Goal: Task Accomplishment & Management: Use online tool/utility

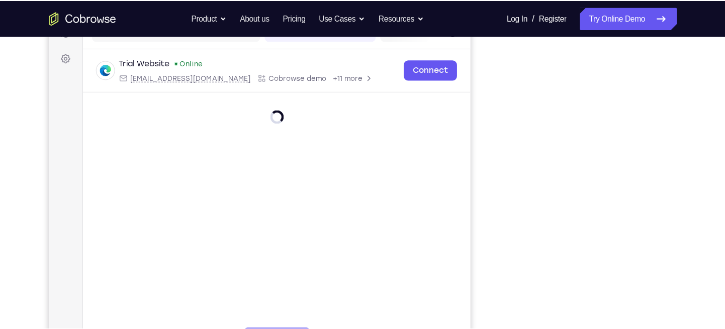
scroll to position [140, 0]
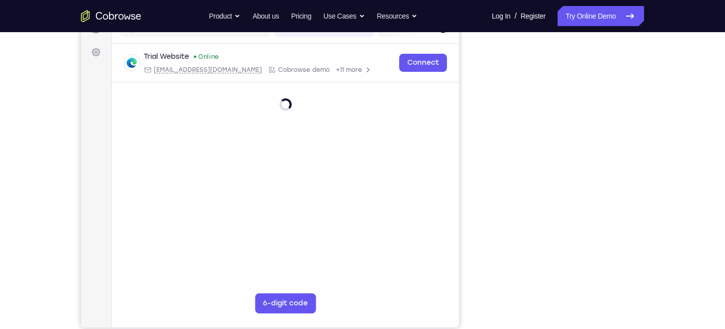
drag, startPoint x: 595, startPoint y: 1, endPoint x: 479, endPoint y: 134, distance: 175.9
click at [479, 134] on div "Your Support Agent Your Customer Web iOS Android" at bounding box center [362, 142] width 563 height 371
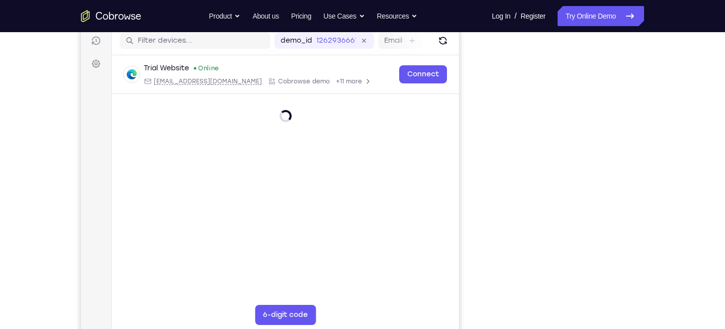
scroll to position [129, 0]
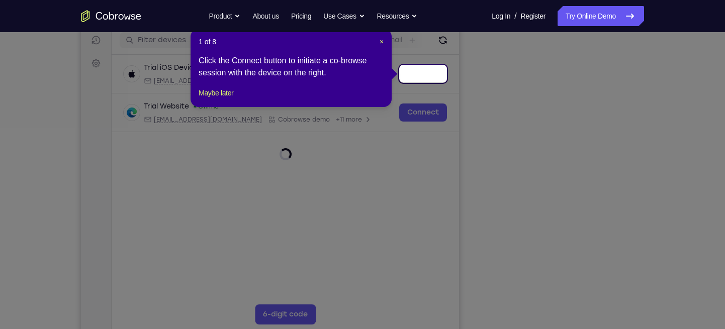
click at [559, 180] on icon at bounding box center [366, 164] width 733 height 329
click at [382, 39] on span "×" at bounding box center [381, 42] width 4 height 8
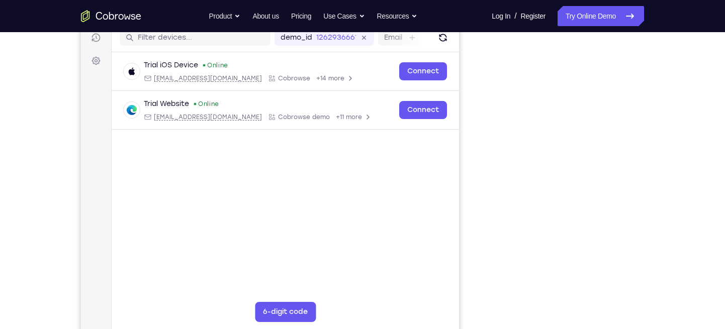
scroll to position [131, 0]
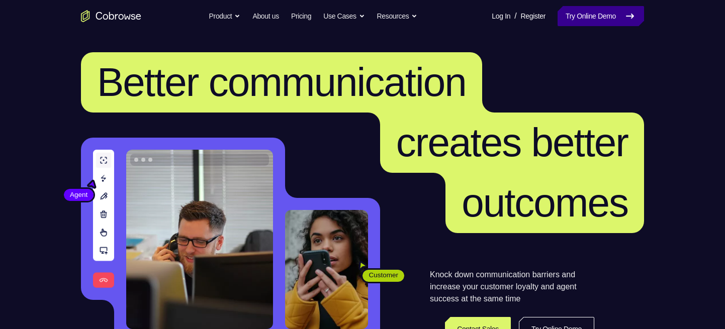
click at [586, 11] on link "Try Online Demo" at bounding box center [600, 16] width 86 height 20
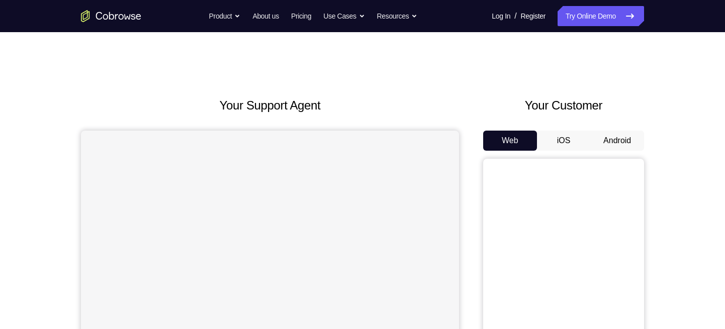
scroll to position [45, 0]
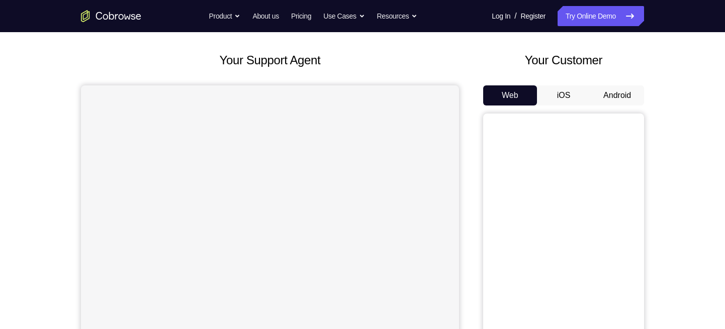
click at [568, 93] on button "iOS" at bounding box center [564, 95] width 54 height 20
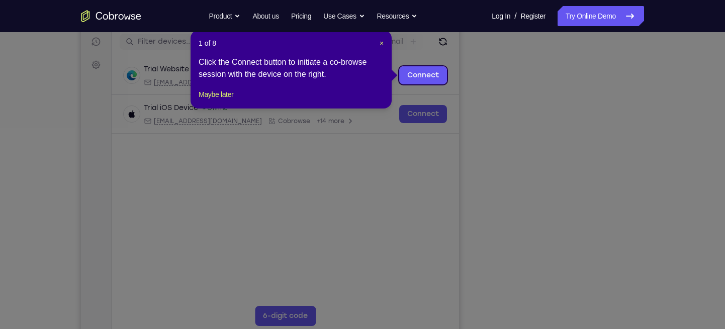
scroll to position [126, 0]
click at [383, 46] on span "×" at bounding box center [381, 44] width 4 height 8
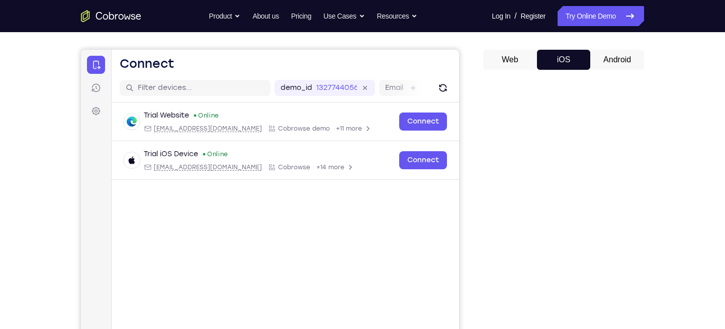
scroll to position [78, 0]
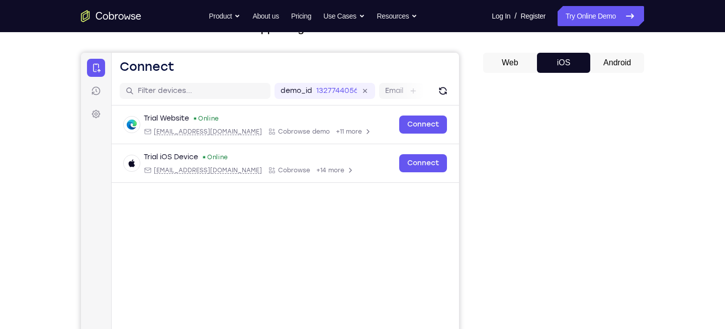
click at [614, 65] on button "Android" at bounding box center [617, 63] width 54 height 20
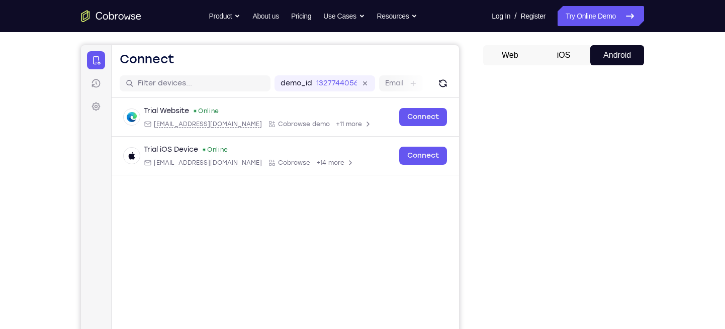
scroll to position [84, 0]
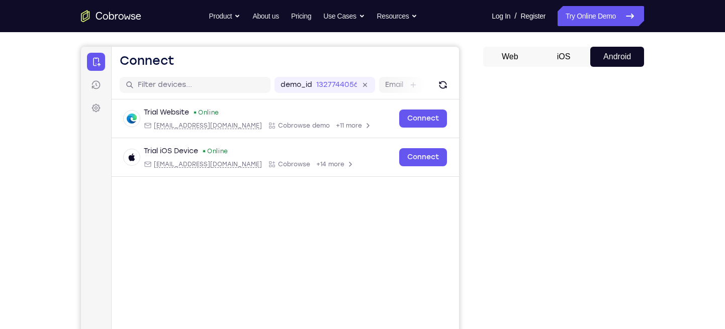
click at [605, 54] on button "Android" at bounding box center [617, 57] width 54 height 20
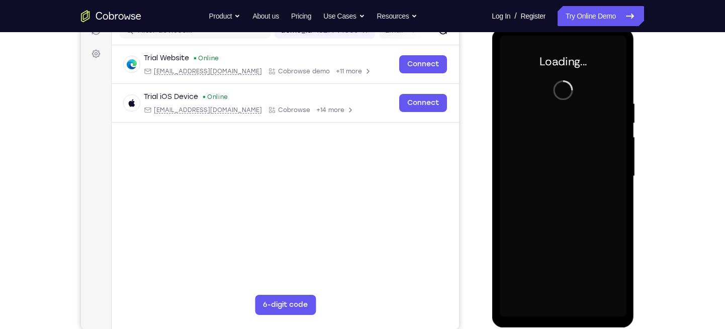
scroll to position [0, 0]
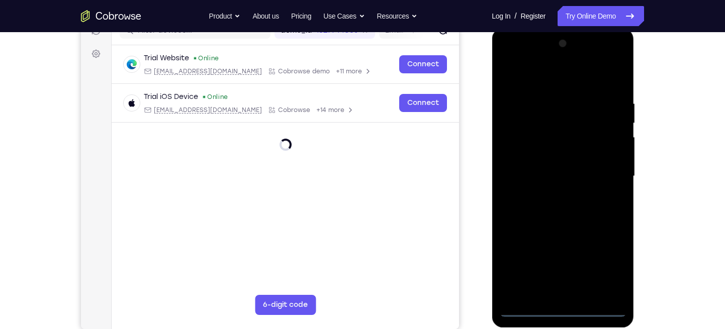
click at [562, 307] on div at bounding box center [562, 176] width 127 height 281
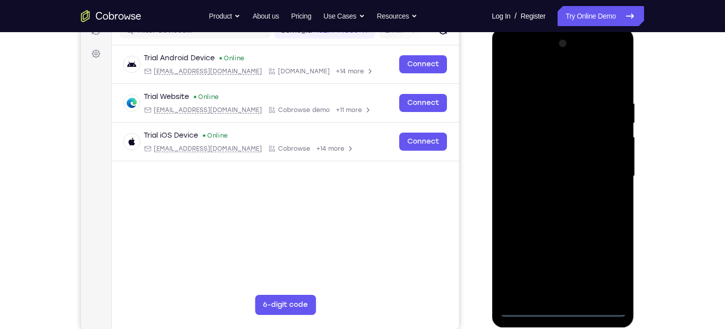
click at [612, 265] on div at bounding box center [562, 176] width 127 height 281
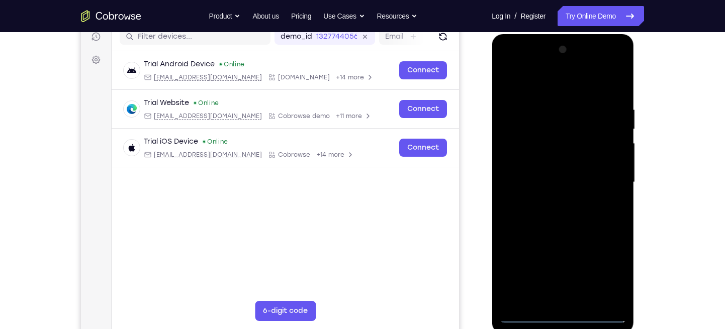
scroll to position [137, 0]
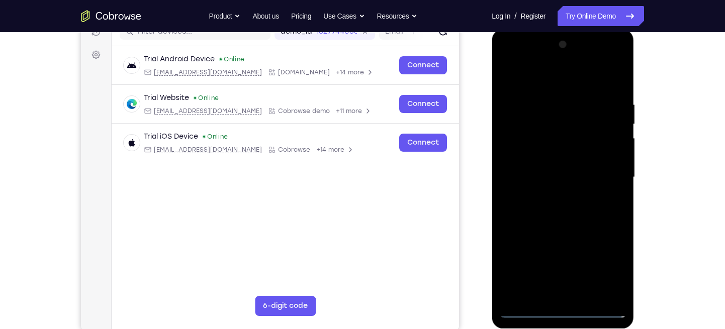
click at [508, 58] on div at bounding box center [562, 177] width 127 height 281
click at [525, 79] on div at bounding box center [562, 177] width 127 height 281
click at [608, 173] on div at bounding box center [562, 177] width 127 height 281
click at [551, 193] on div at bounding box center [562, 177] width 127 height 281
click at [545, 167] on div at bounding box center [562, 177] width 127 height 281
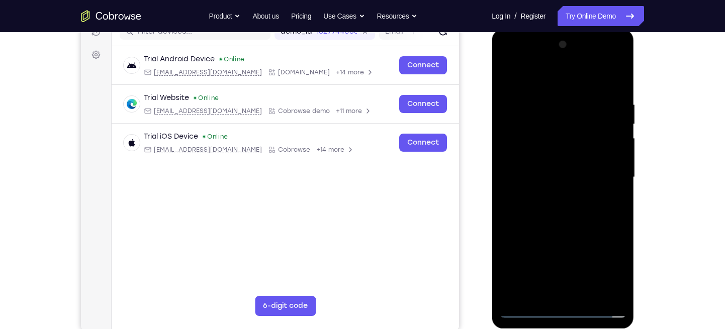
click at [547, 158] on div at bounding box center [562, 177] width 127 height 281
click at [547, 174] on div at bounding box center [562, 177] width 127 height 281
click at [557, 212] on div at bounding box center [562, 177] width 127 height 281
click at [559, 207] on div at bounding box center [562, 177] width 127 height 281
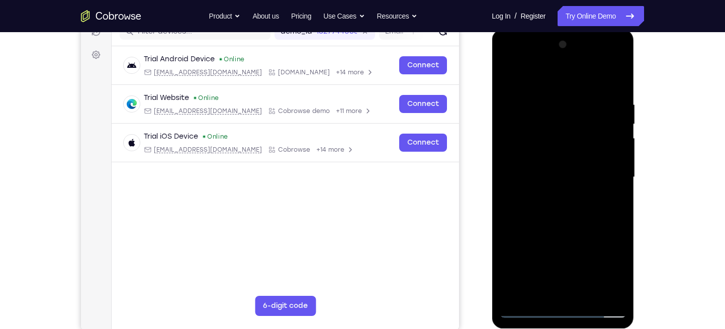
click at [572, 205] on div at bounding box center [562, 177] width 127 height 281
click at [576, 208] on div at bounding box center [562, 177] width 127 height 281
click at [536, 171] on div at bounding box center [562, 177] width 127 height 281
click at [529, 175] on div at bounding box center [562, 177] width 127 height 281
click at [607, 287] on div at bounding box center [562, 177] width 127 height 281
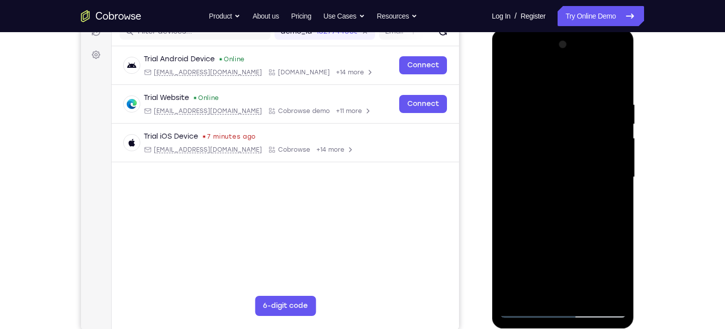
click at [607, 289] on div at bounding box center [562, 177] width 127 height 281
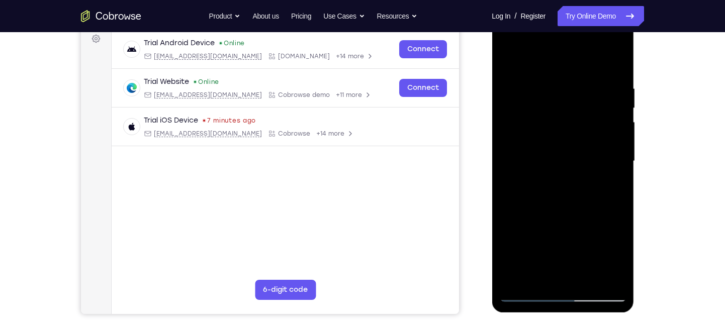
scroll to position [154, 0]
click at [562, 190] on div at bounding box center [562, 160] width 127 height 281
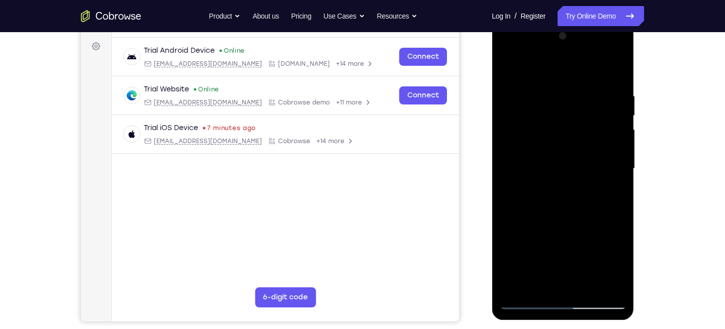
scroll to position [146, 0]
click at [564, 200] on div at bounding box center [562, 168] width 127 height 281
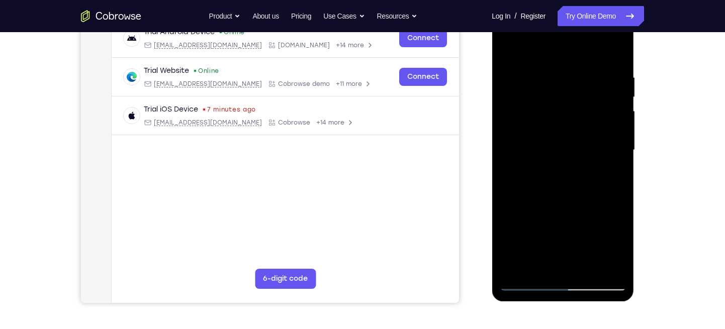
scroll to position [165, 0]
click at [558, 180] on div at bounding box center [562, 149] width 127 height 281
click at [552, 180] on div at bounding box center [562, 149] width 127 height 281
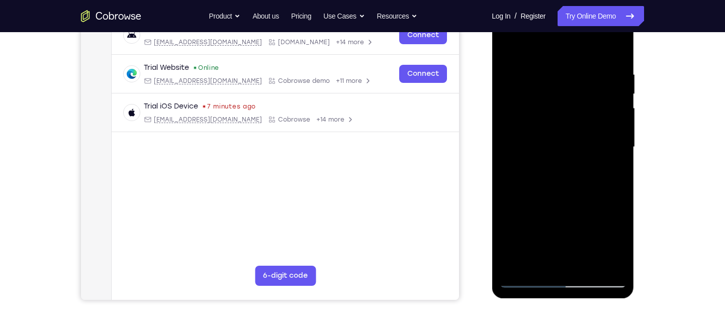
scroll to position [168, 0]
click at [609, 259] on div at bounding box center [562, 146] width 127 height 281
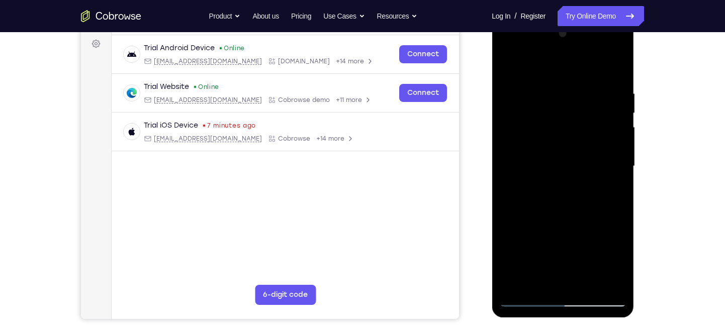
scroll to position [148, 0]
click at [569, 164] on div at bounding box center [562, 166] width 127 height 281
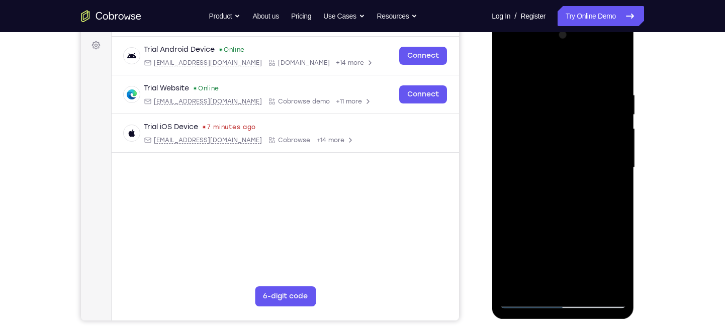
click at [615, 79] on div at bounding box center [562, 167] width 127 height 281
click at [516, 285] on div at bounding box center [562, 167] width 127 height 281
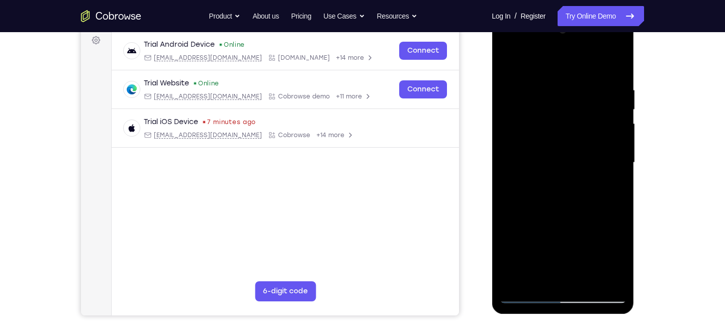
scroll to position [156, 0]
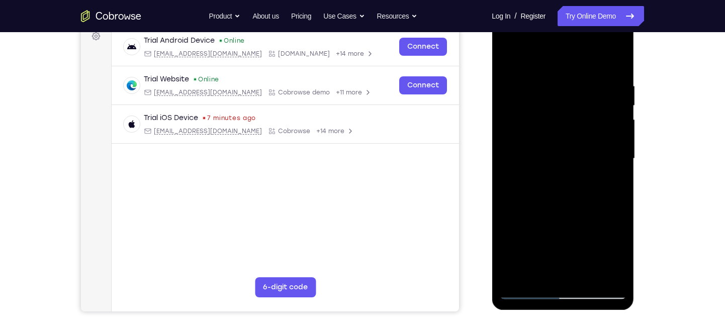
click at [587, 275] on div at bounding box center [562, 158] width 127 height 281
click at [566, 211] on div at bounding box center [562, 158] width 127 height 281
click at [563, 152] on div at bounding box center [562, 158] width 127 height 281
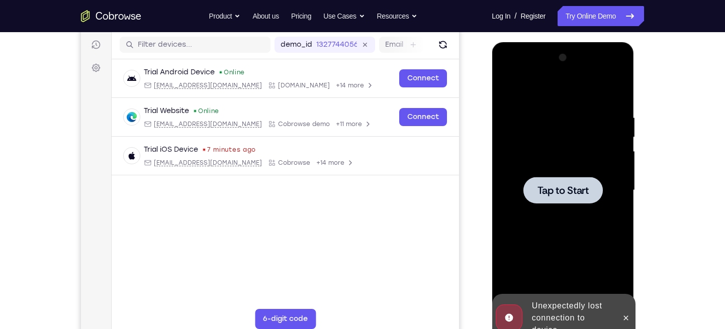
scroll to position [124, 0]
click at [559, 194] on span "Tap to Start" at bounding box center [562, 191] width 51 height 10
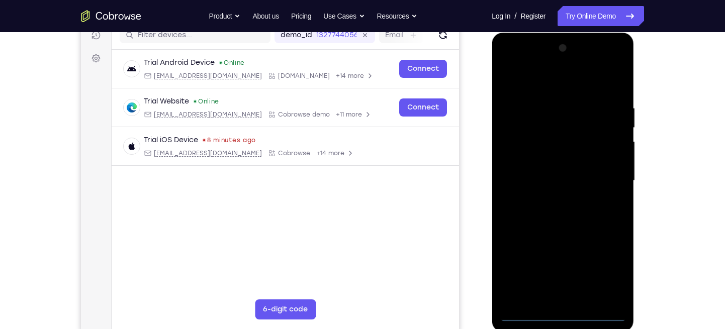
scroll to position [150, 0]
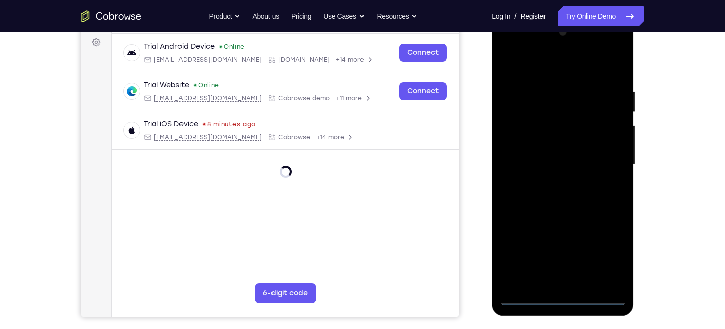
click at [563, 290] on div at bounding box center [562, 164] width 127 height 281
click at [562, 293] on div at bounding box center [562, 164] width 127 height 281
click at [562, 296] on div at bounding box center [562, 164] width 127 height 281
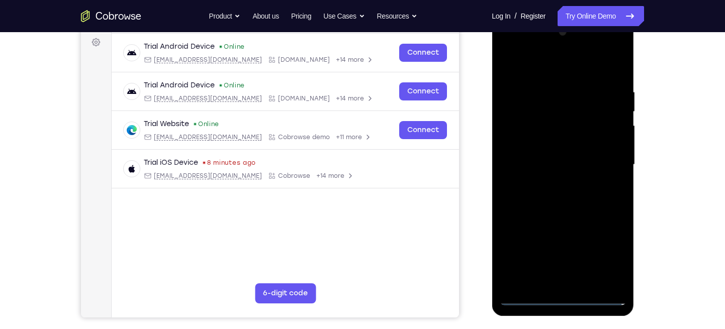
click at [607, 249] on div at bounding box center [562, 164] width 127 height 281
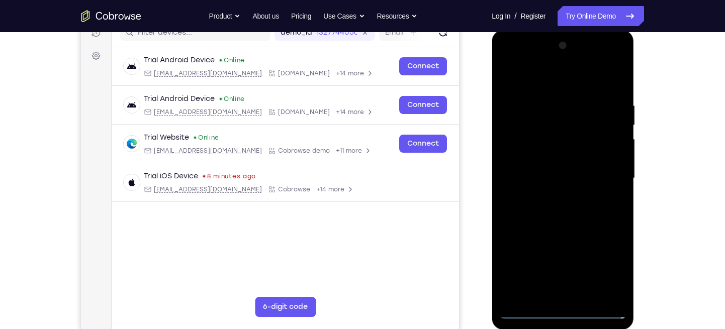
scroll to position [138, 0]
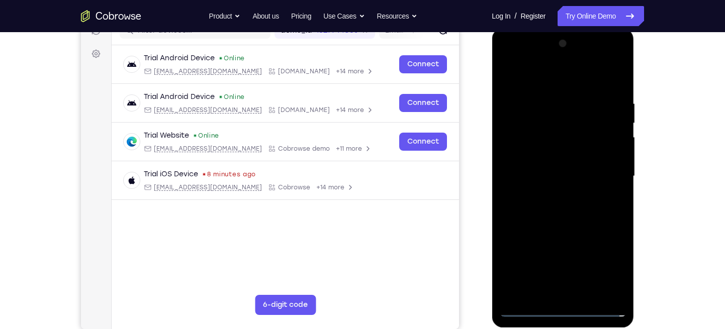
click at [508, 58] on div at bounding box center [562, 176] width 127 height 281
click at [605, 172] on div at bounding box center [562, 176] width 127 height 281
click at [553, 293] on div at bounding box center [562, 176] width 127 height 281
click at [527, 311] on div at bounding box center [562, 176] width 127 height 281
click at [574, 293] on div at bounding box center [562, 176] width 127 height 281
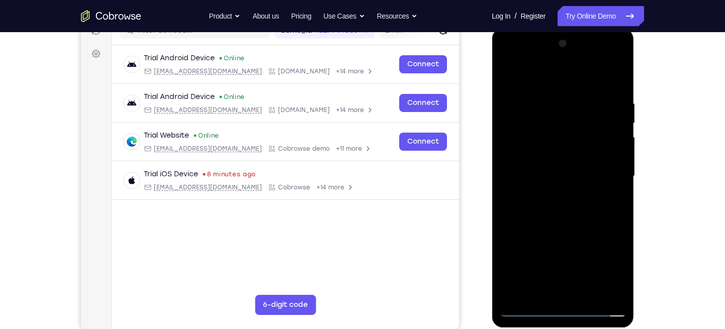
click at [571, 163] on div at bounding box center [562, 176] width 127 height 281
click at [562, 154] on div at bounding box center [562, 176] width 127 height 281
click at [557, 173] on div at bounding box center [562, 176] width 127 height 281
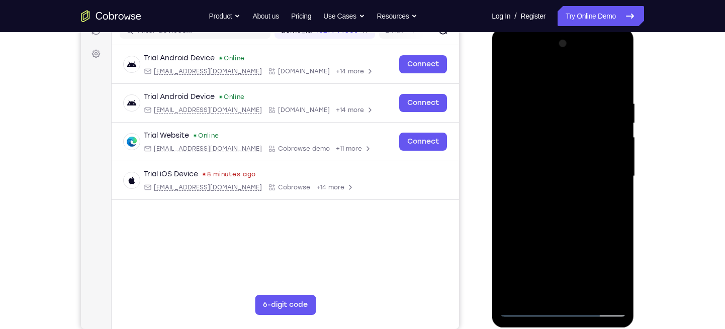
click at [562, 177] on div at bounding box center [562, 176] width 127 height 281
click at [560, 176] on div at bounding box center [562, 176] width 127 height 281
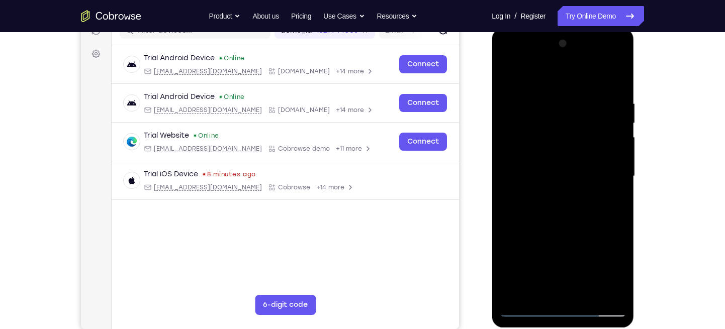
click at [560, 176] on div at bounding box center [562, 176] width 127 height 281
click at [549, 204] on div at bounding box center [562, 176] width 127 height 281
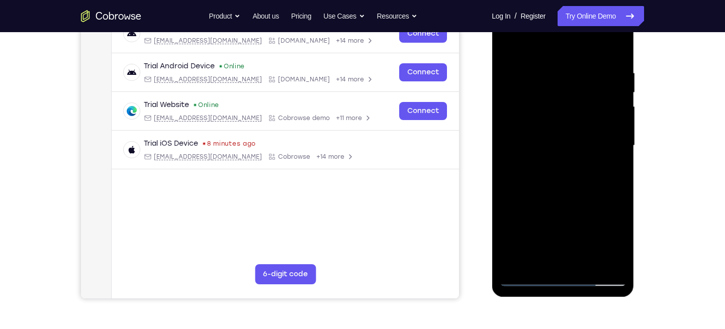
scroll to position [168, 0]
click at [572, 190] on div at bounding box center [562, 146] width 127 height 281
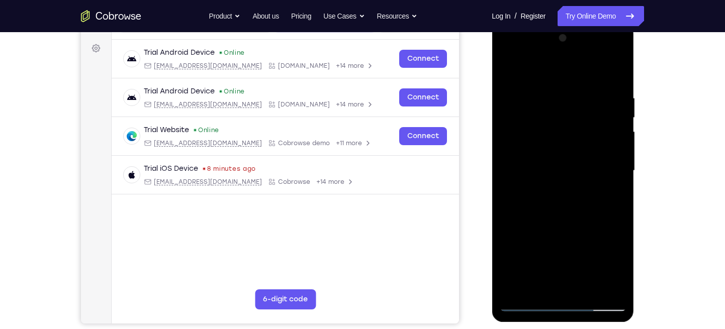
scroll to position [137, 0]
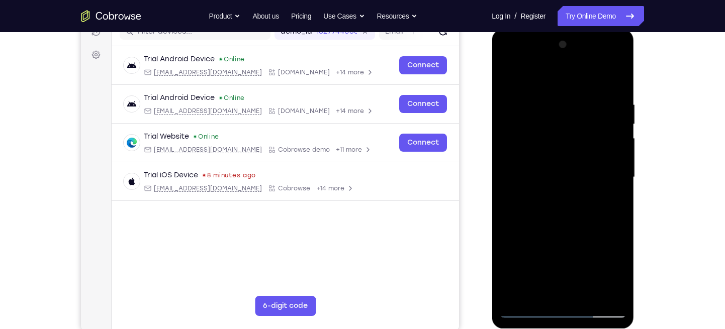
click at [586, 127] on div at bounding box center [562, 177] width 127 height 281
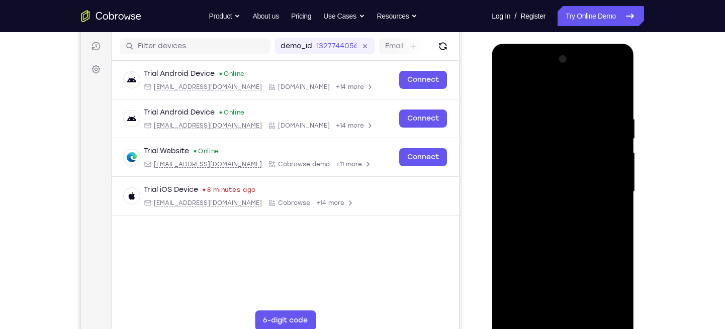
scroll to position [135, 0]
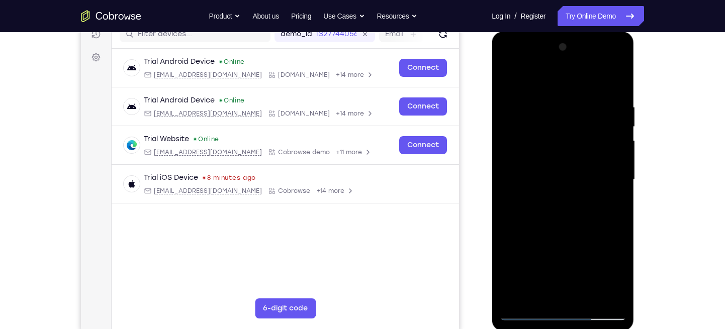
click at [623, 75] on div at bounding box center [562, 179] width 127 height 281
click at [560, 96] on div at bounding box center [562, 179] width 127 height 281
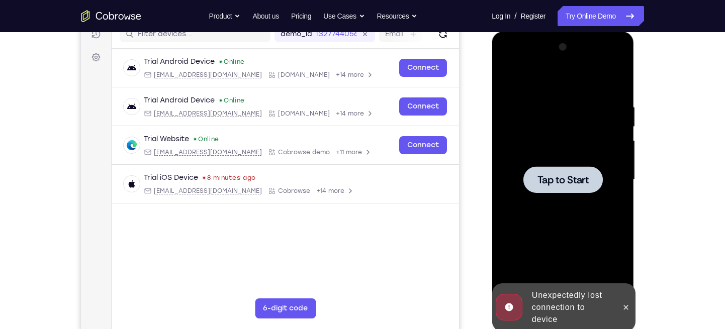
click at [568, 175] on span "Tap to Start" at bounding box center [562, 180] width 51 height 10
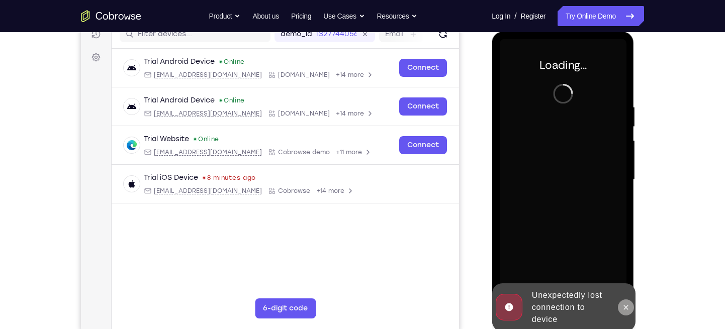
click at [625, 305] on icon at bounding box center [625, 307] width 8 height 8
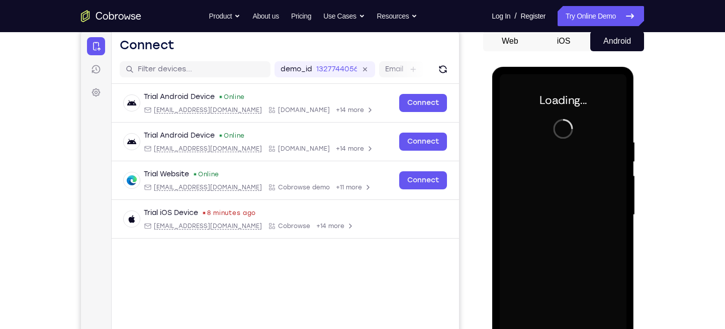
scroll to position [99, 0]
click at [564, 42] on button "iOS" at bounding box center [564, 42] width 54 height 20
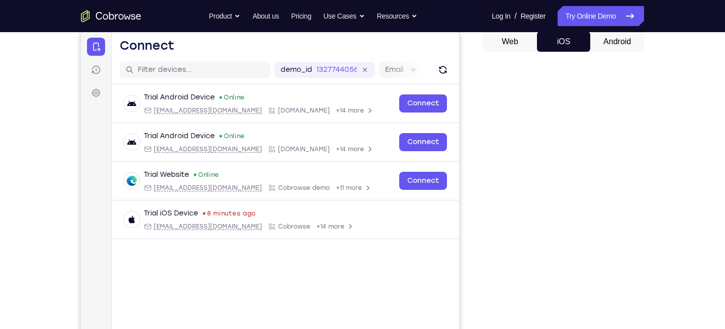
click at [564, 42] on button "iOS" at bounding box center [564, 42] width 54 height 20
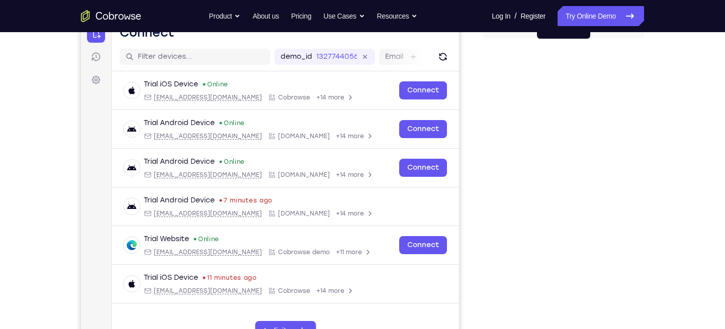
scroll to position [112, 0]
click at [660, 138] on div "Your Support Agent Your Customer Web iOS Android Next Steps We’d be happy to gi…" at bounding box center [362, 252] width 643 height 663
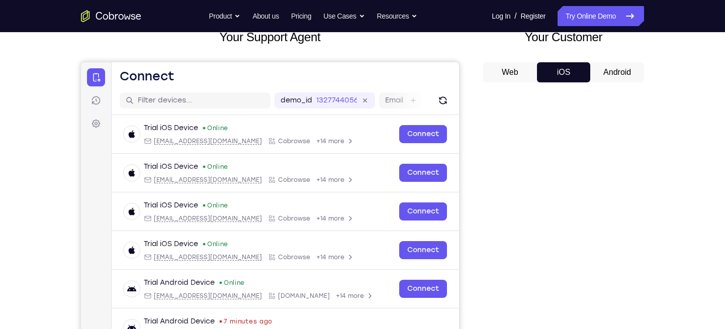
scroll to position [68, 0]
click at [625, 73] on button "Android" at bounding box center [617, 73] width 54 height 20
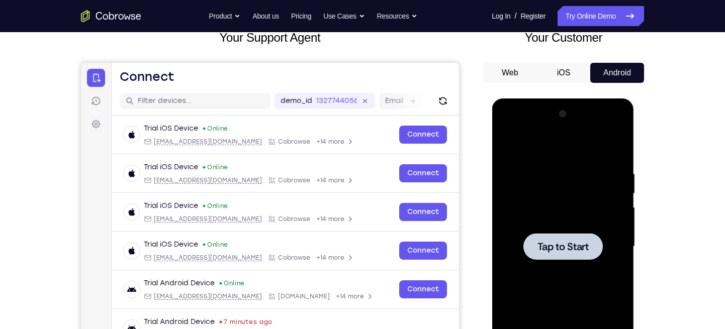
click at [554, 242] on span "Tap to Start" at bounding box center [562, 247] width 51 height 10
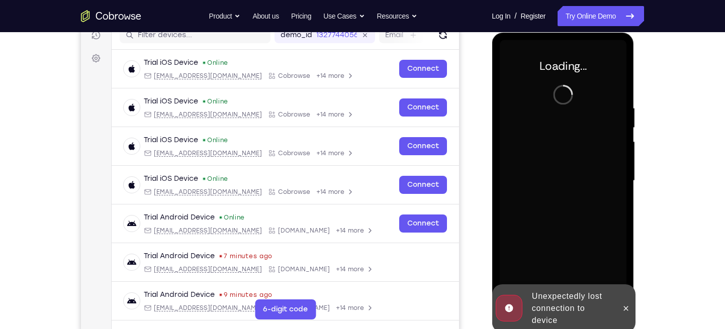
scroll to position [134, 0]
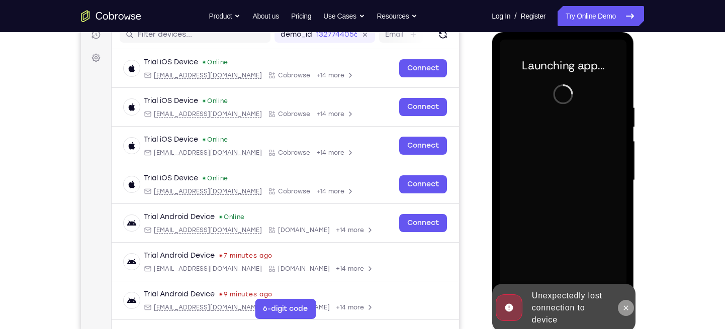
click at [626, 310] on icon at bounding box center [625, 308] width 8 height 8
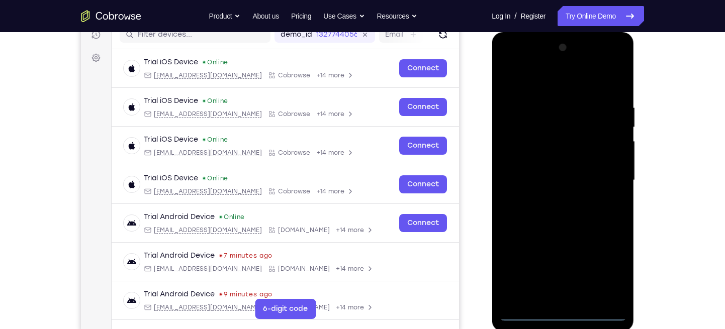
click at [563, 311] on div at bounding box center [562, 180] width 127 height 281
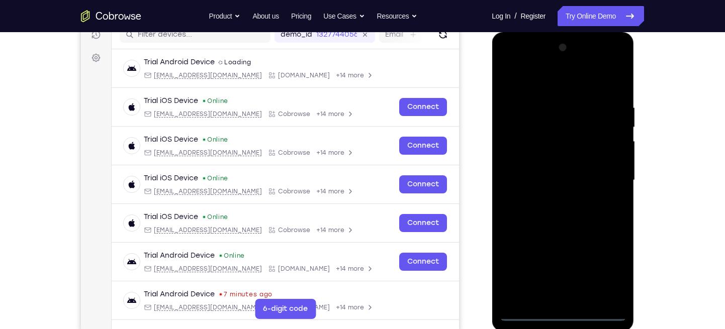
click at [563, 311] on div at bounding box center [562, 180] width 127 height 281
click at [606, 271] on div at bounding box center [562, 180] width 127 height 281
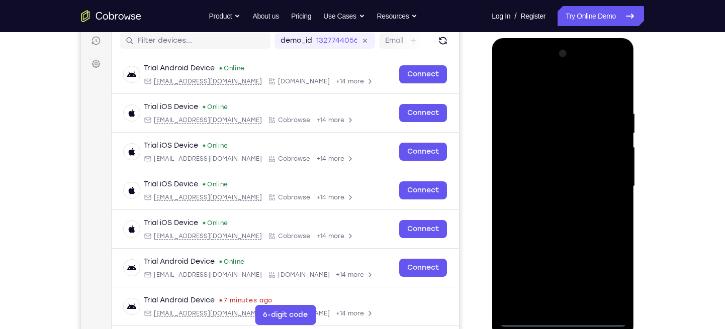
scroll to position [129, 0]
click at [507, 66] on div at bounding box center [562, 185] width 127 height 281
click at [609, 185] on div at bounding box center [562, 185] width 127 height 281
click at [551, 204] on div at bounding box center [562, 185] width 127 height 281
click at [553, 175] on div at bounding box center [562, 185] width 127 height 281
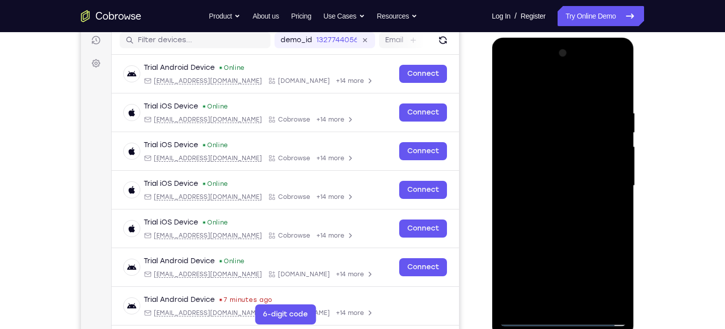
click at [552, 169] on div at bounding box center [562, 185] width 127 height 281
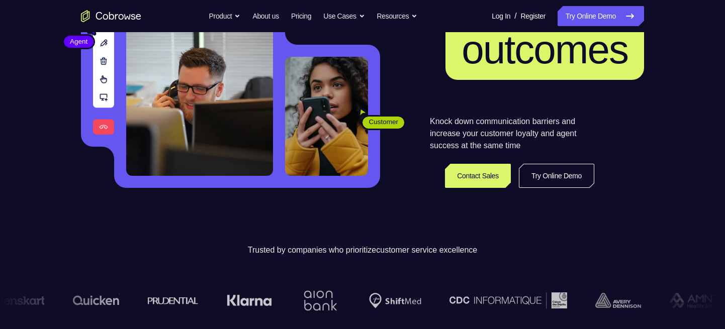
scroll to position [169, 0]
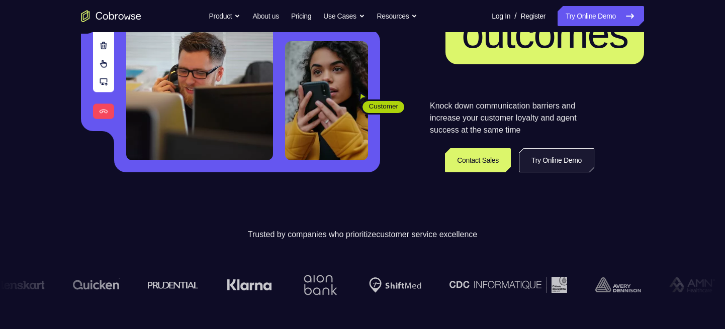
click at [541, 160] on link "Try Online Demo" at bounding box center [556, 160] width 75 height 24
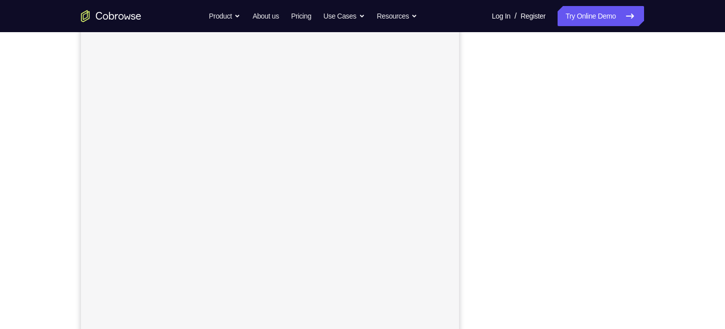
scroll to position [119, 0]
drag, startPoint x: 708, startPoint y: 33, endPoint x: 478, endPoint y: 113, distance: 243.8
click at [478, 113] on div "Your Support Agent Your Customer Web iOS Android" at bounding box center [362, 162] width 563 height 371
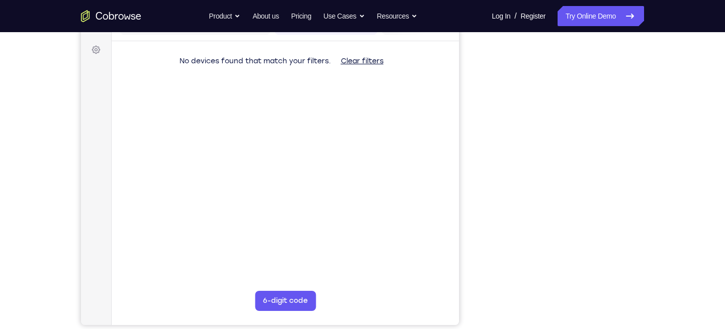
scroll to position [0, 0]
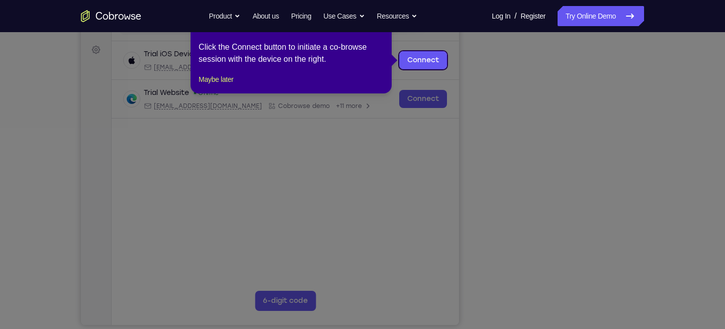
click at [384, 170] on icon at bounding box center [366, 164] width 733 height 329
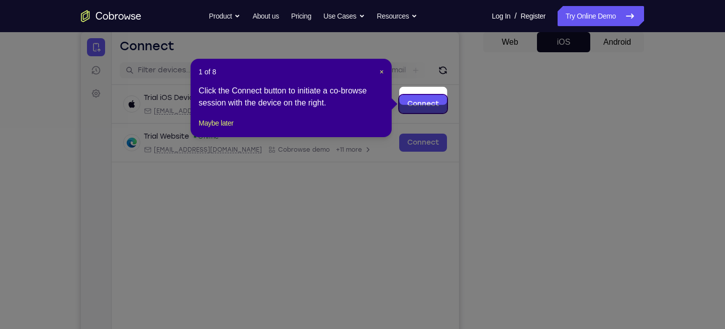
scroll to position [91, 0]
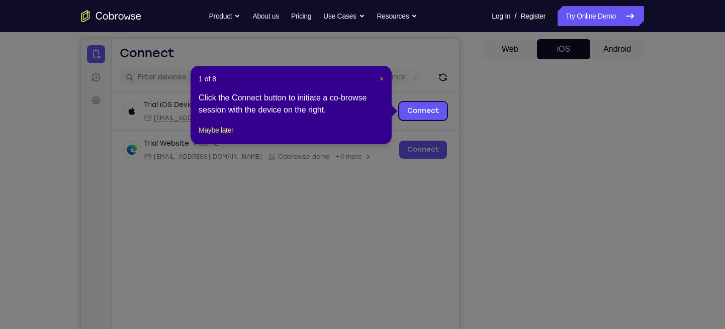
click at [379, 80] on span "×" at bounding box center [381, 79] width 4 height 8
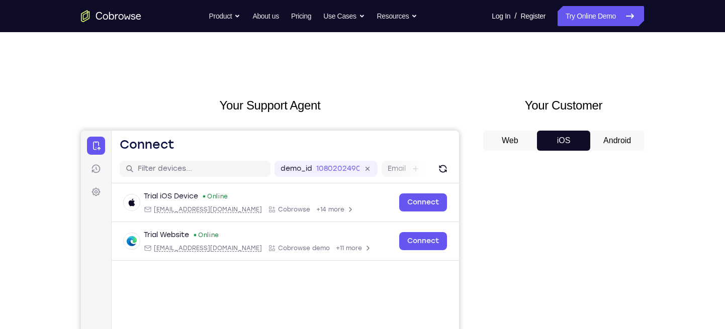
scroll to position [1, 0]
click at [604, 136] on button "Android" at bounding box center [617, 140] width 54 height 20
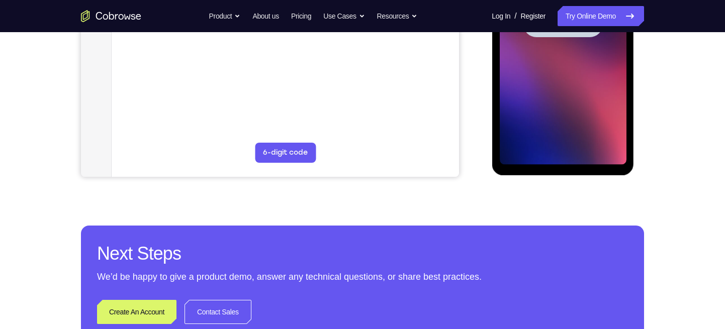
scroll to position [202, 0]
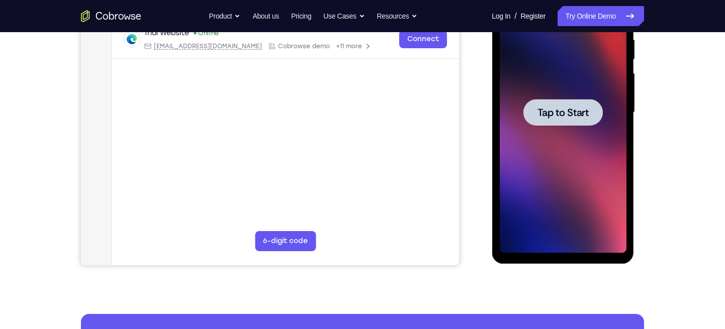
click at [561, 110] on span "Tap to Start" at bounding box center [562, 113] width 51 height 10
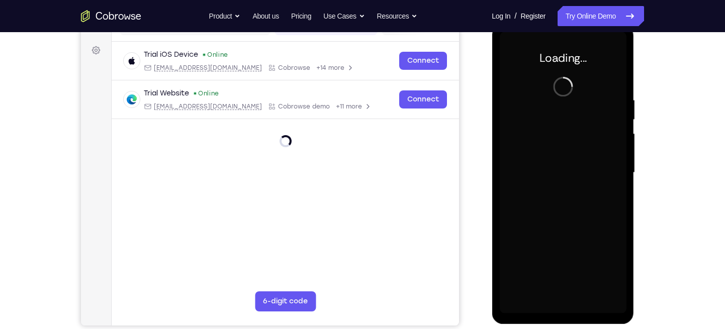
scroll to position [142, 0]
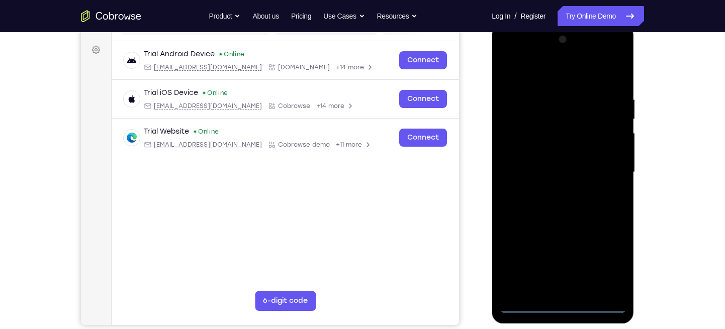
click at [560, 303] on div at bounding box center [562, 172] width 127 height 281
click at [605, 258] on div at bounding box center [562, 172] width 127 height 281
click at [524, 50] on div at bounding box center [562, 172] width 127 height 281
click at [506, 52] on div at bounding box center [562, 172] width 127 height 281
click at [603, 166] on div at bounding box center [562, 172] width 127 height 281
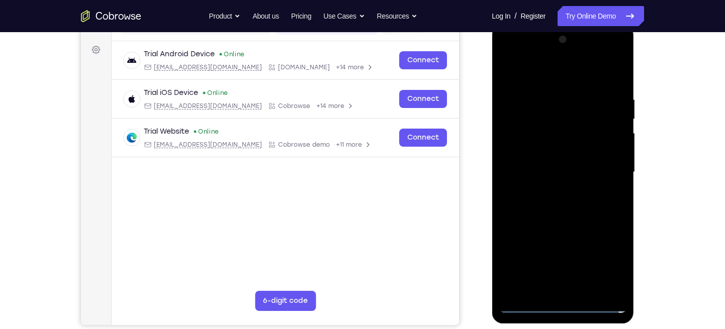
click at [563, 264] on div at bounding box center [562, 172] width 127 height 281
click at [551, 190] on div at bounding box center [562, 172] width 127 height 281
click at [554, 157] on div at bounding box center [562, 172] width 127 height 281
click at [548, 151] on div at bounding box center [562, 172] width 127 height 281
click at [545, 175] on div at bounding box center [562, 172] width 127 height 281
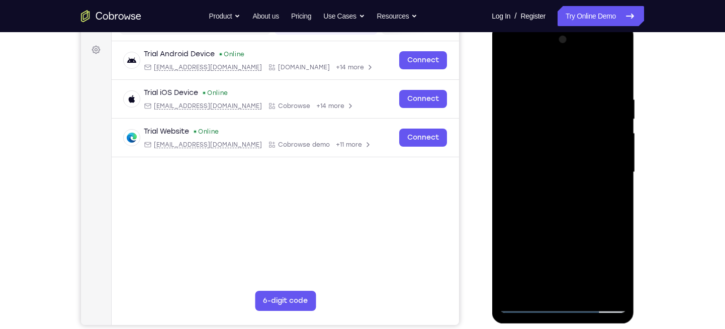
click at [566, 214] on div at bounding box center [562, 172] width 127 height 281
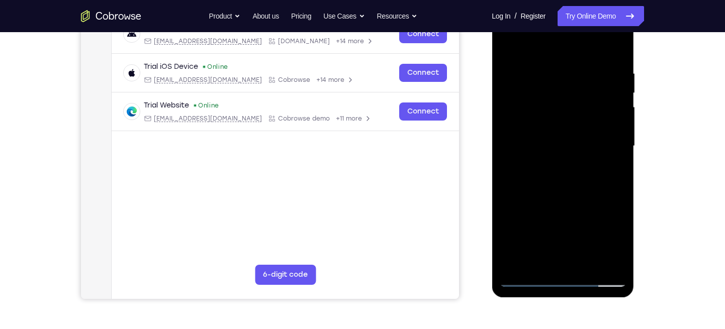
scroll to position [169, 0]
click at [588, 262] on div at bounding box center [562, 145] width 127 height 281
click at [572, 196] on div at bounding box center [562, 145] width 127 height 281
click at [570, 142] on div at bounding box center [562, 145] width 127 height 281
click at [552, 257] on div at bounding box center [562, 145] width 127 height 281
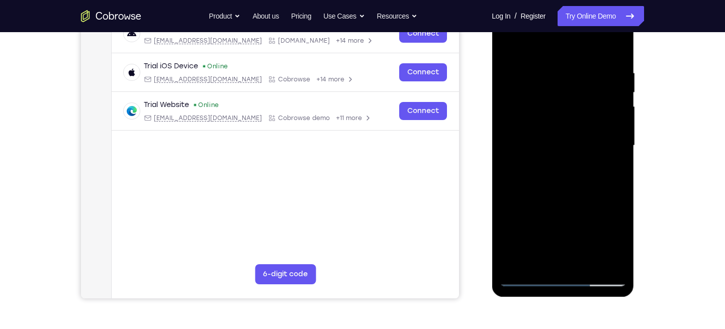
click at [611, 169] on div at bounding box center [562, 145] width 127 height 281
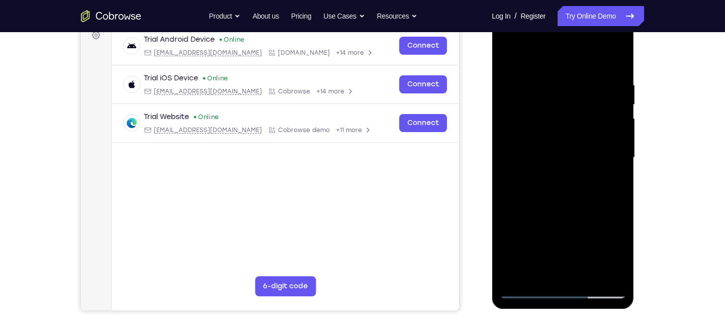
scroll to position [157, 0]
click at [527, 287] on div at bounding box center [562, 157] width 127 height 281
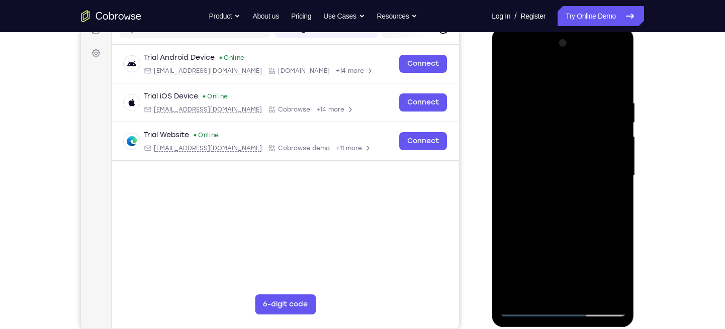
scroll to position [138, 0]
click at [506, 76] on div at bounding box center [562, 176] width 127 height 281
click at [507, 72] on div at bounding box center [562, 176] width 127 height 281
click at [548, 96] on div at bounding box center [562, 176] width 127 height 281
click at [600, 289] on div at bounding box center [562, 176] width 127 height 281
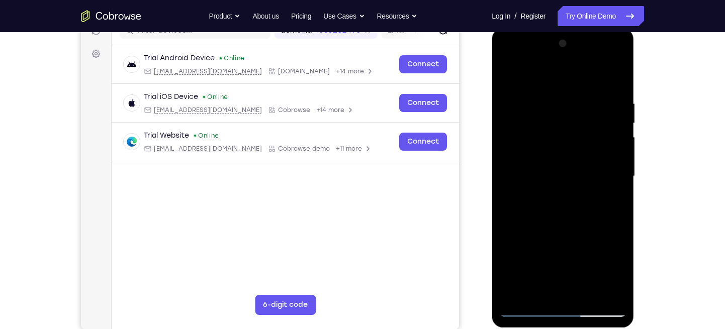
click at [610, 184] on div at bounding box center [562, 176] width 127 height 281
click at [608, 176] on div at bounding box center [562, 176] width 127 height 281
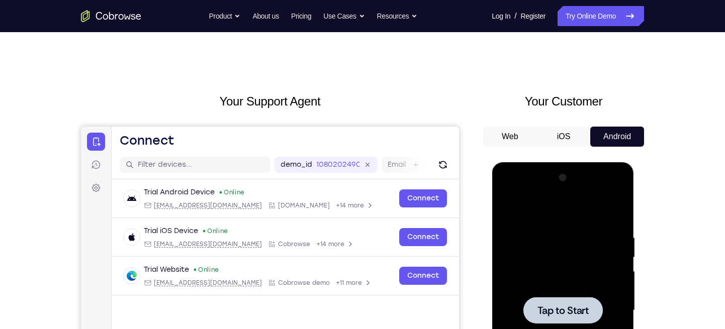
scroll to position [0, 0]
